Goal: Check status

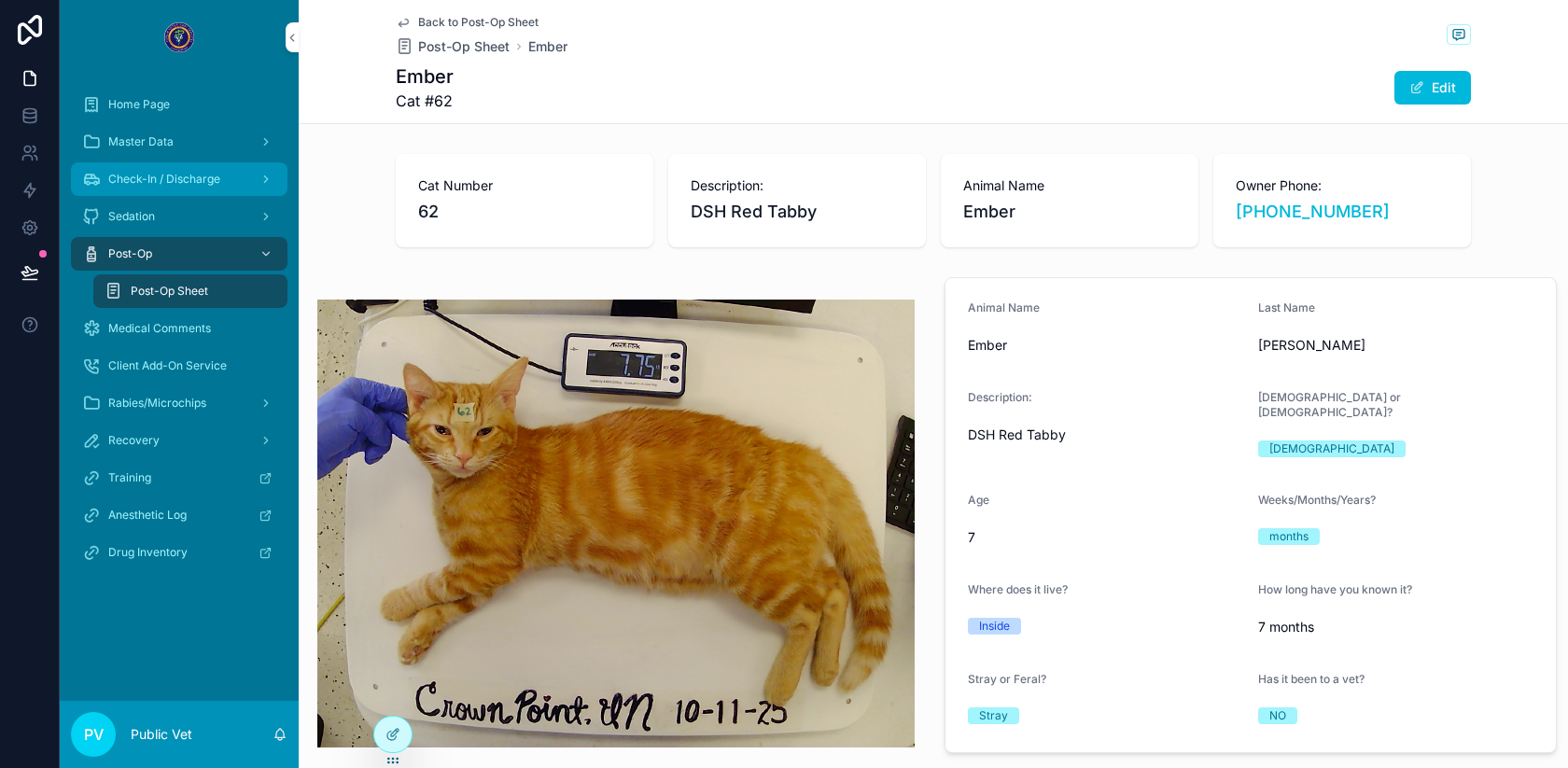
scroll to position [701, 0]
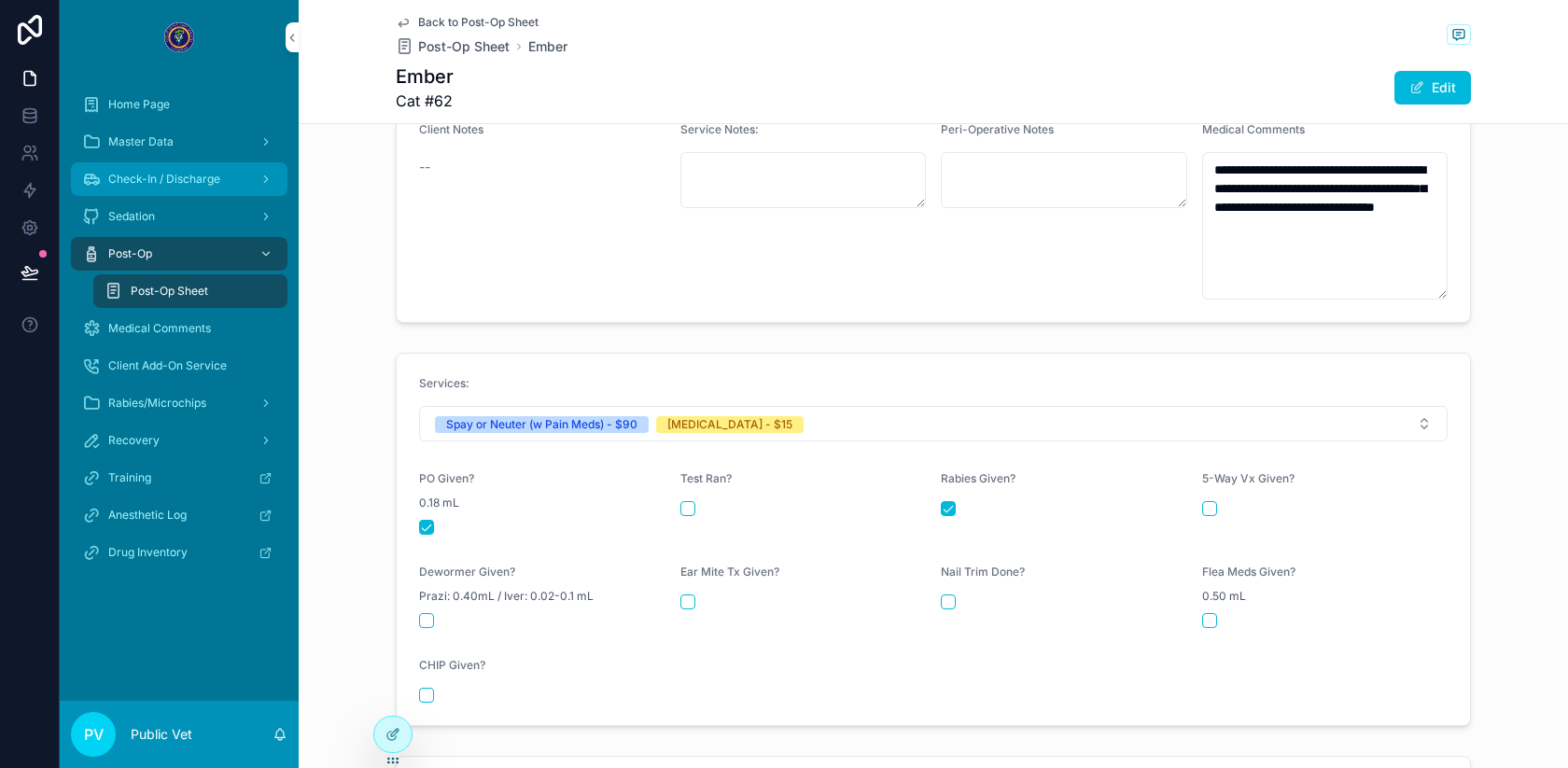
click at [160, 169] on div "Check-In / Discharge" at bounding box center [179, 179] width 194 height 30
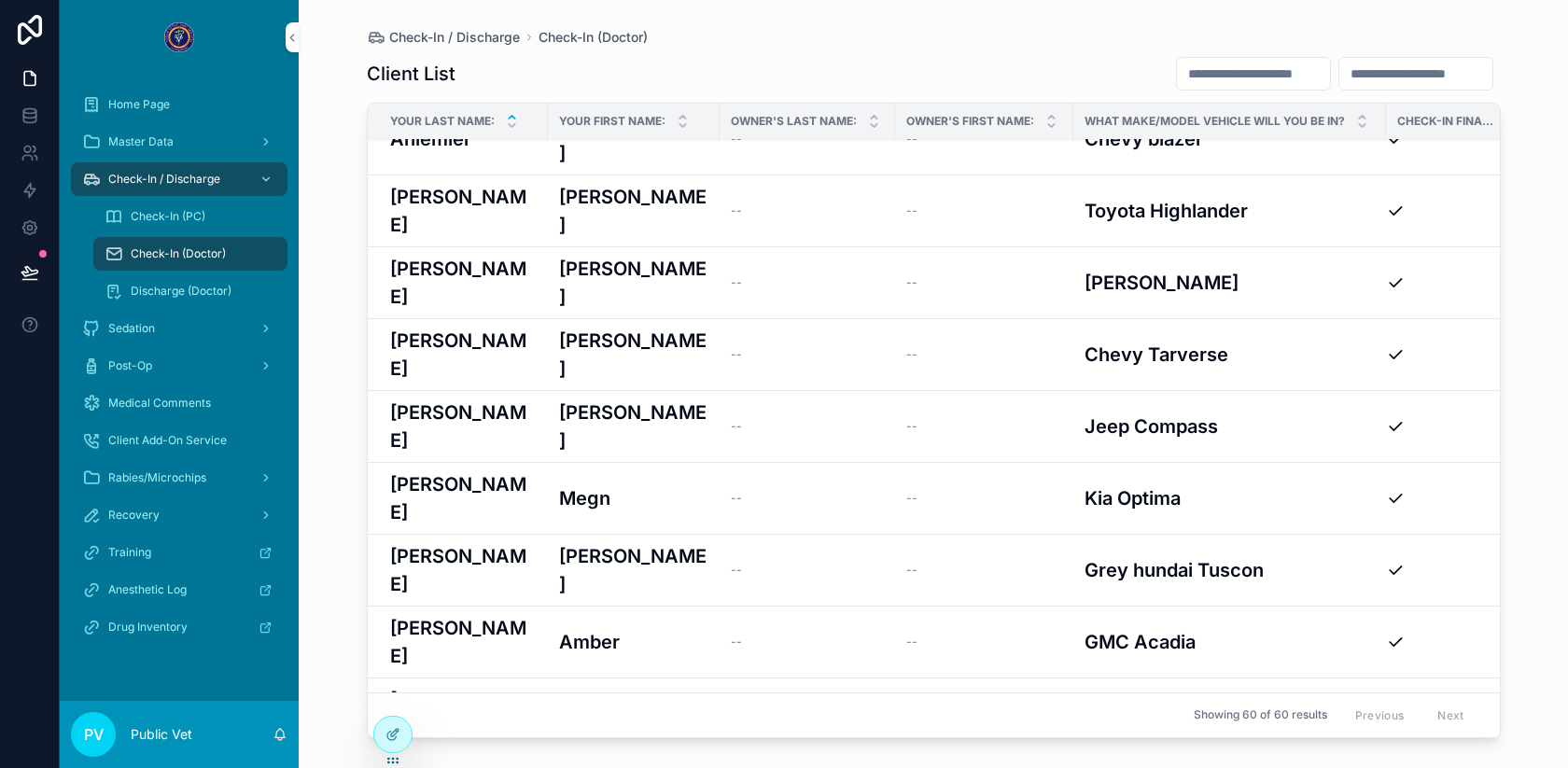
scroll to position [42, 0]
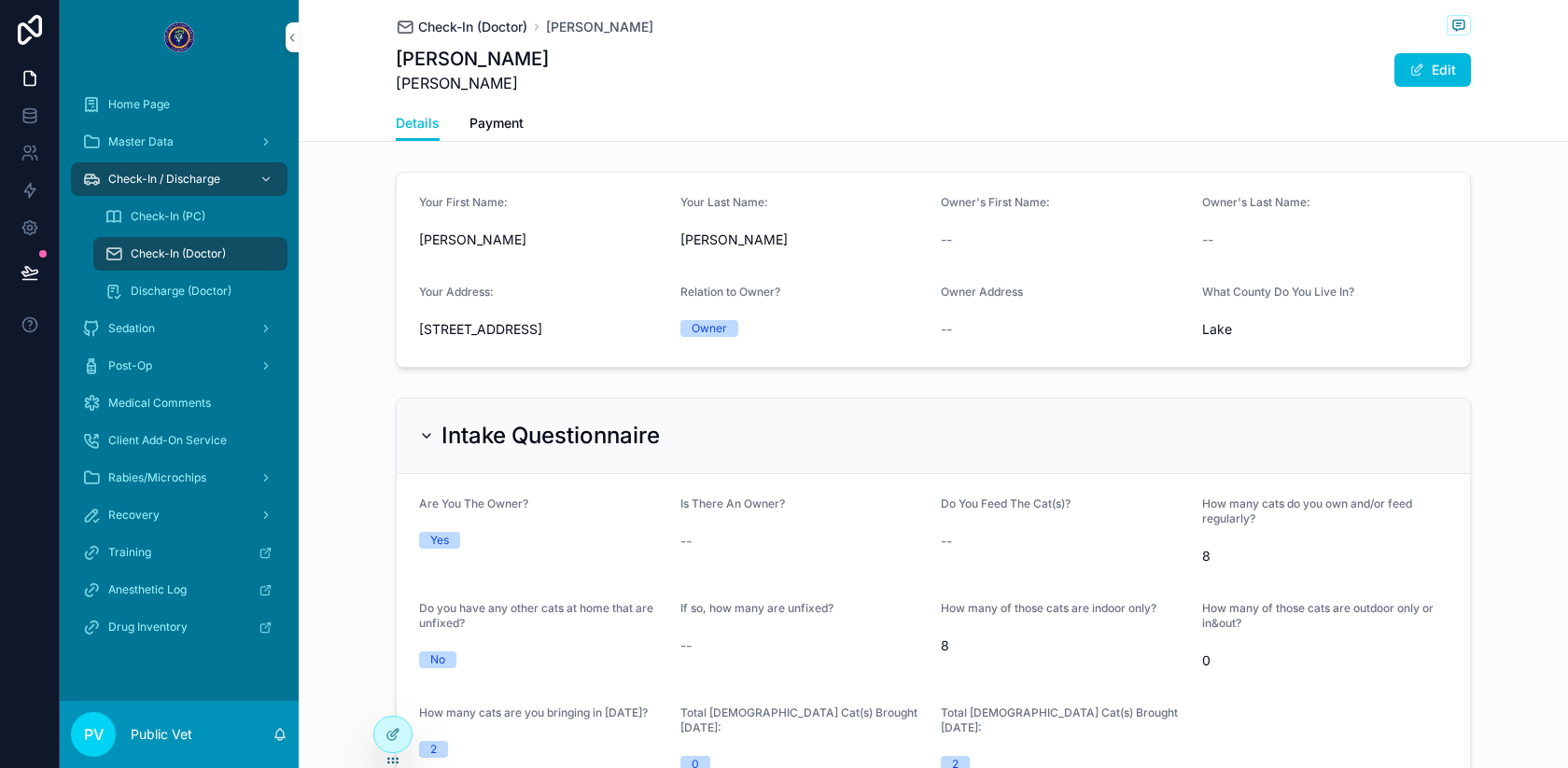
click at [468, 28] on span "Check-In (Doctor)" at bounding box center [473, 27] width 109 height 19
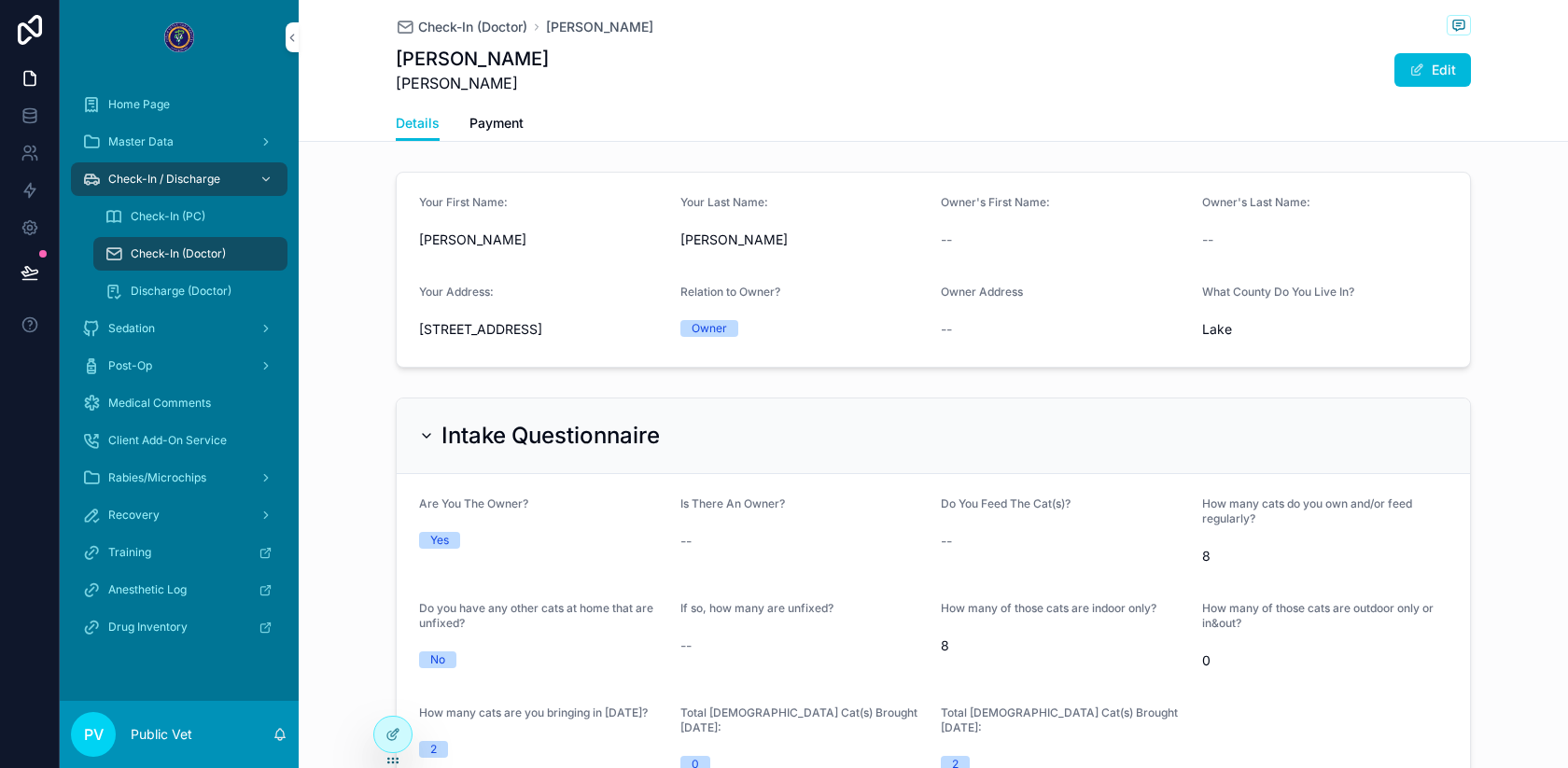
click at [171, 250] on span "Check-In (Doctor)" at bounding box center [178, 253] width 95 height 15
